Goal: Transaction & Acquisition: Purchase product/service

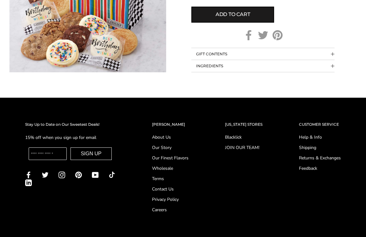
scroll to position [424, 0]
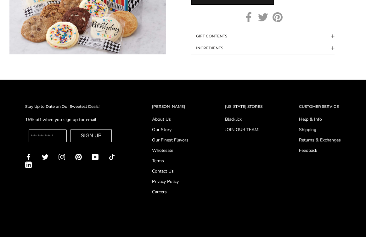
click at [162, 118] on link "About Us" at bounding box center [170, 119] width 37 height 7
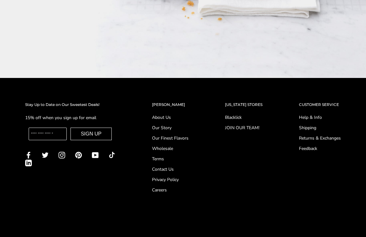
click at [172, 166] on link "Contact Us" at bounding box center [170, 169] width 37 height 7
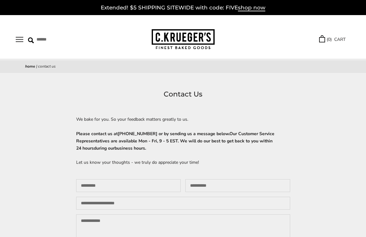
click at [20, 42] on button "Open navigation" at bounding box center [20, 39] width 8 height 5
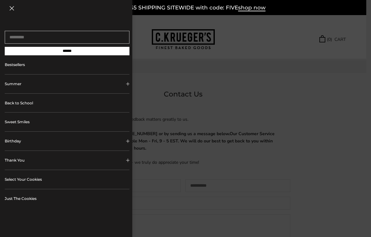
click at [26, 146] on button "Birthday" at bounding box center [67, 141] width 125 height 19
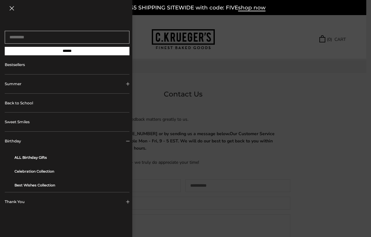
click at [40, 160] on link "ALL Birthday Gifts" at bounding box center [69, 158] width 110 height 14
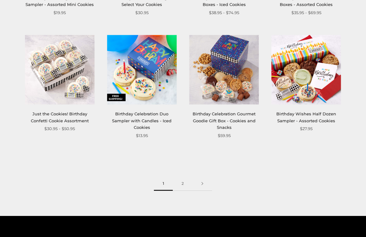
scroll to position [668, 0]
